Goal: Task Accomplishment & Management: Manage account settings

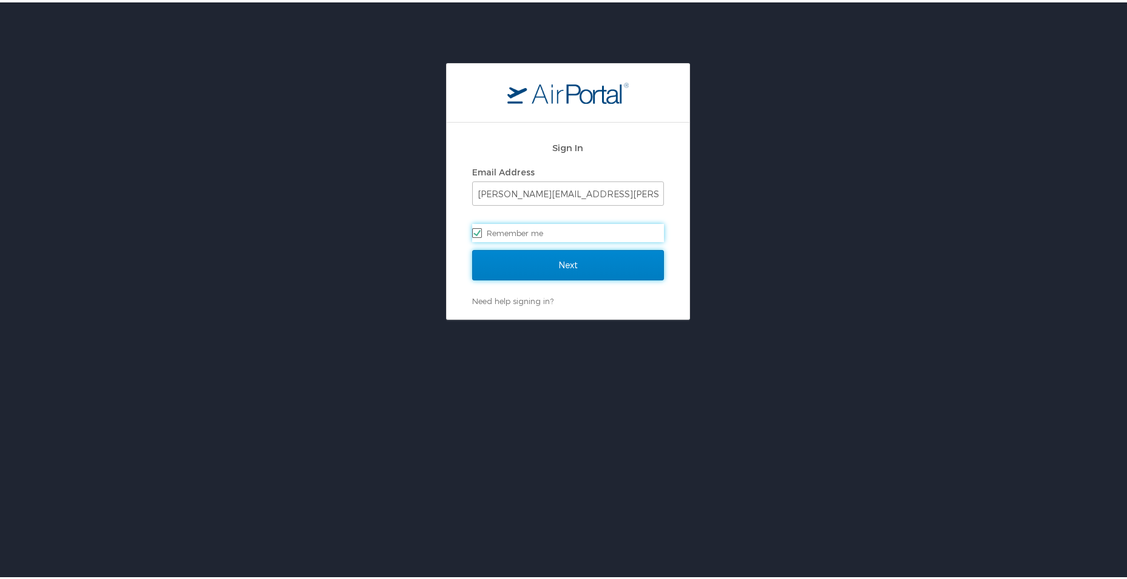
click at [559, 260] on input "Next" at bounding box center [568, 263] width 192 height 30
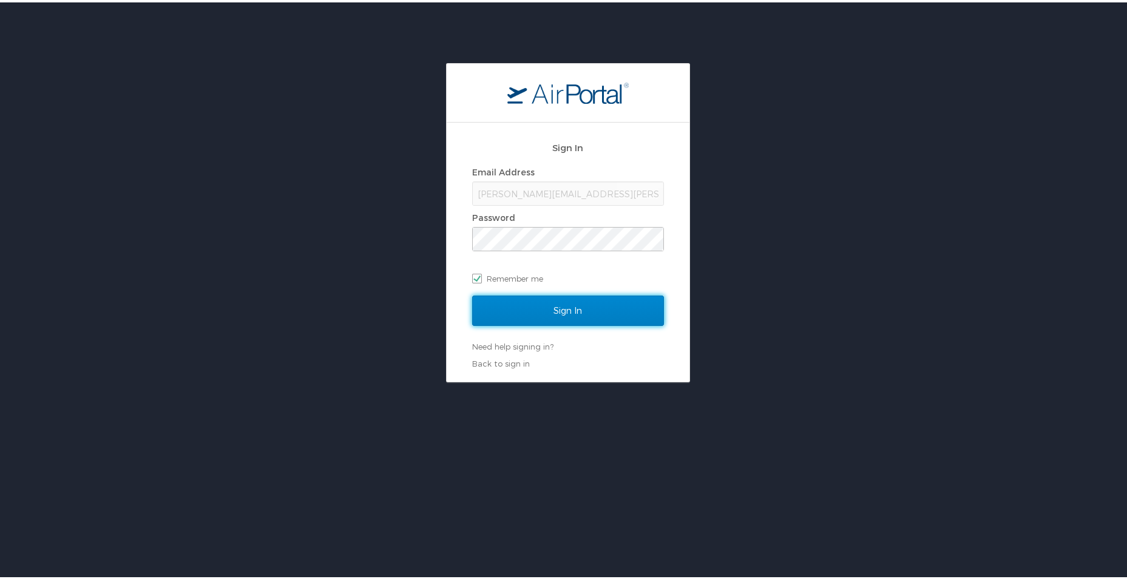
click at [560, 300] on input "Sign In" at bounding box center [568, 308] width 192 height 30
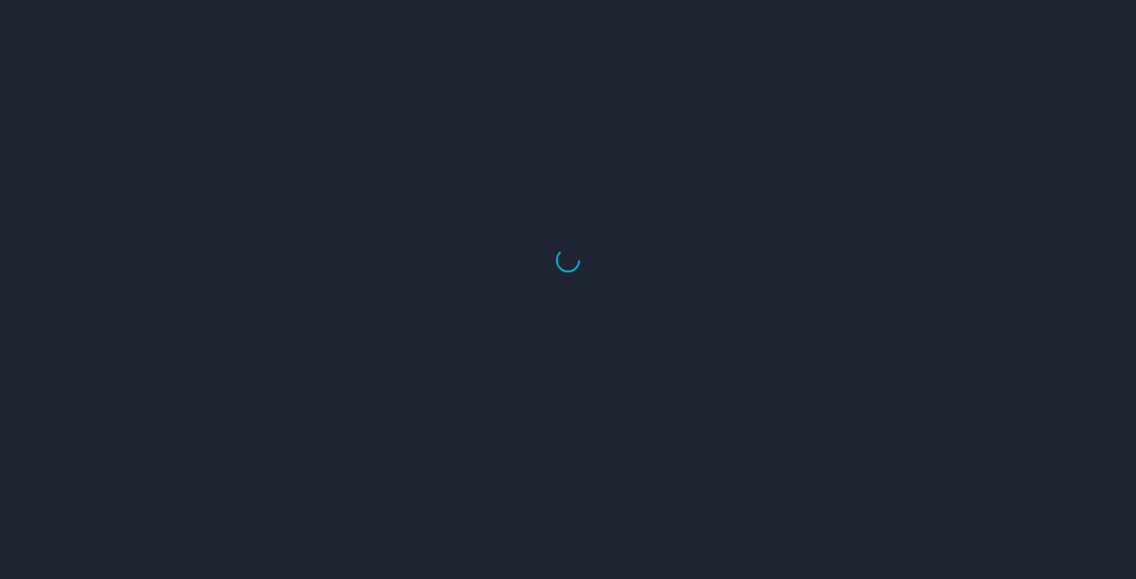
select select "US"
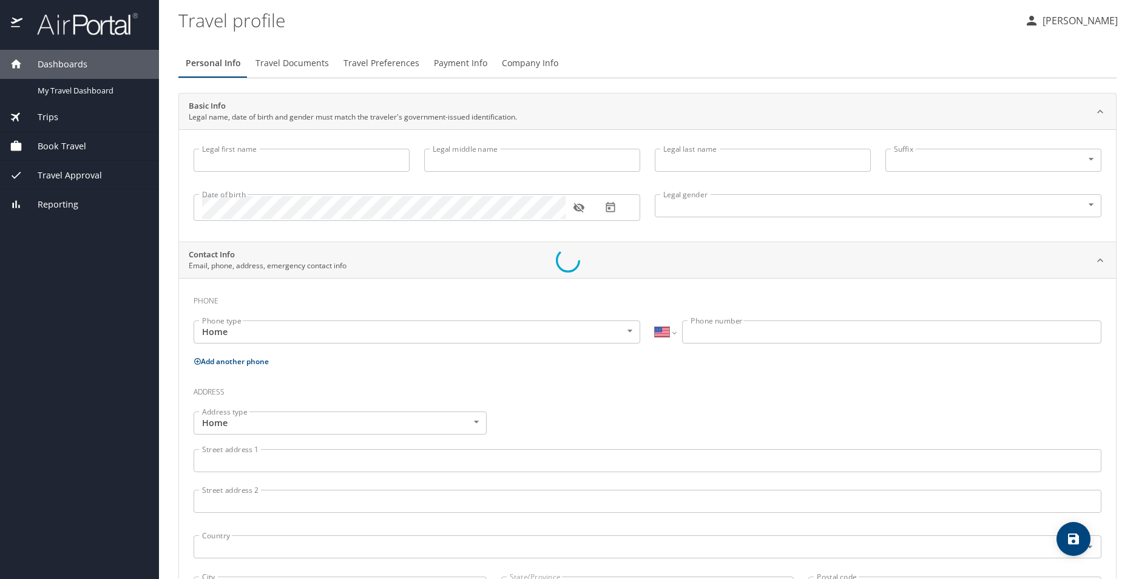
type input "[PERSON_NAME]"
type input "[DEMOGRAPHIC_DATA]"
type input "[PERSON_NAME]"
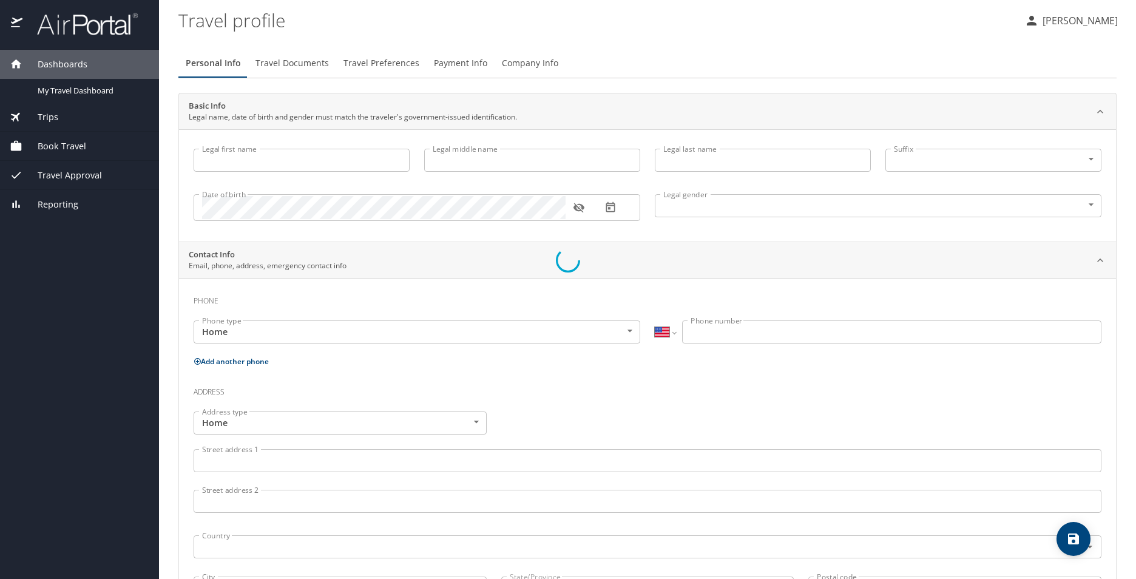
type input "[PERSON_NAME]"
type input "[PHONE_NUMBER]"
type input "[EMAIL_ADDRESS][DOMAIN_NAME]"
select select "US"
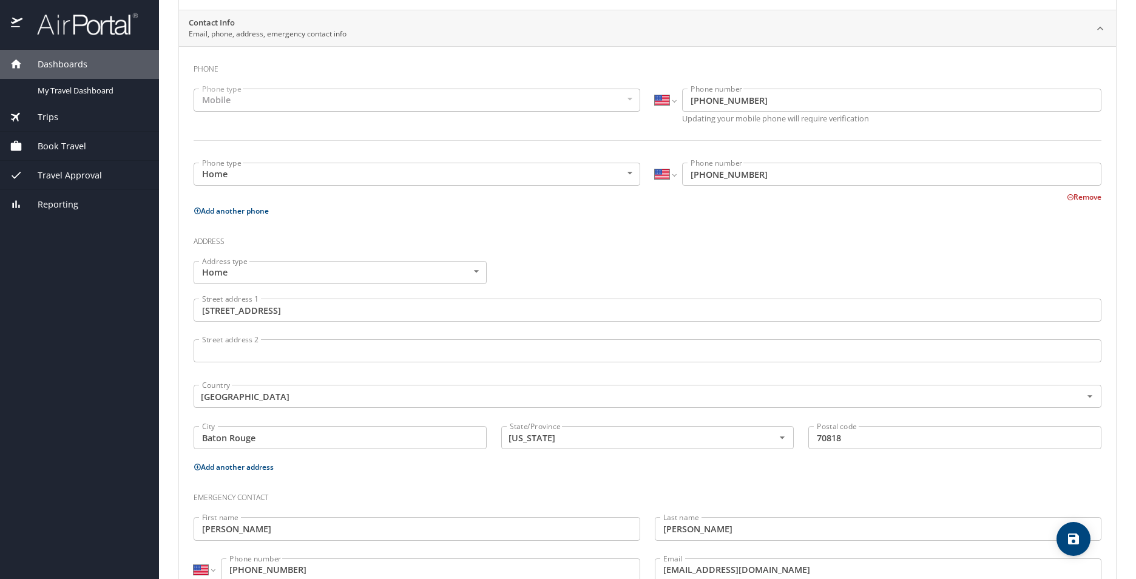
scroll to position [274, 0]
